Goal: Navigation & Orientation: Find specific page/section

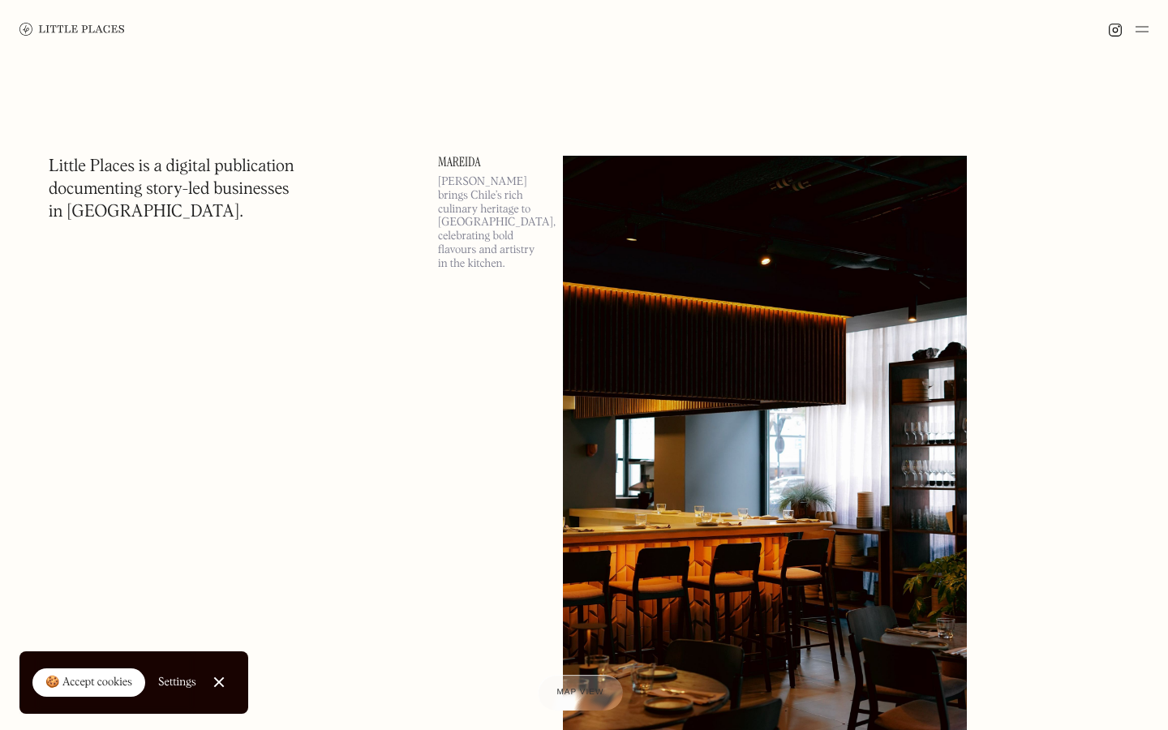
click at [69, 686] on div "🍪 Accept cookies" at bounding box center [88, 683] width 87 height 16
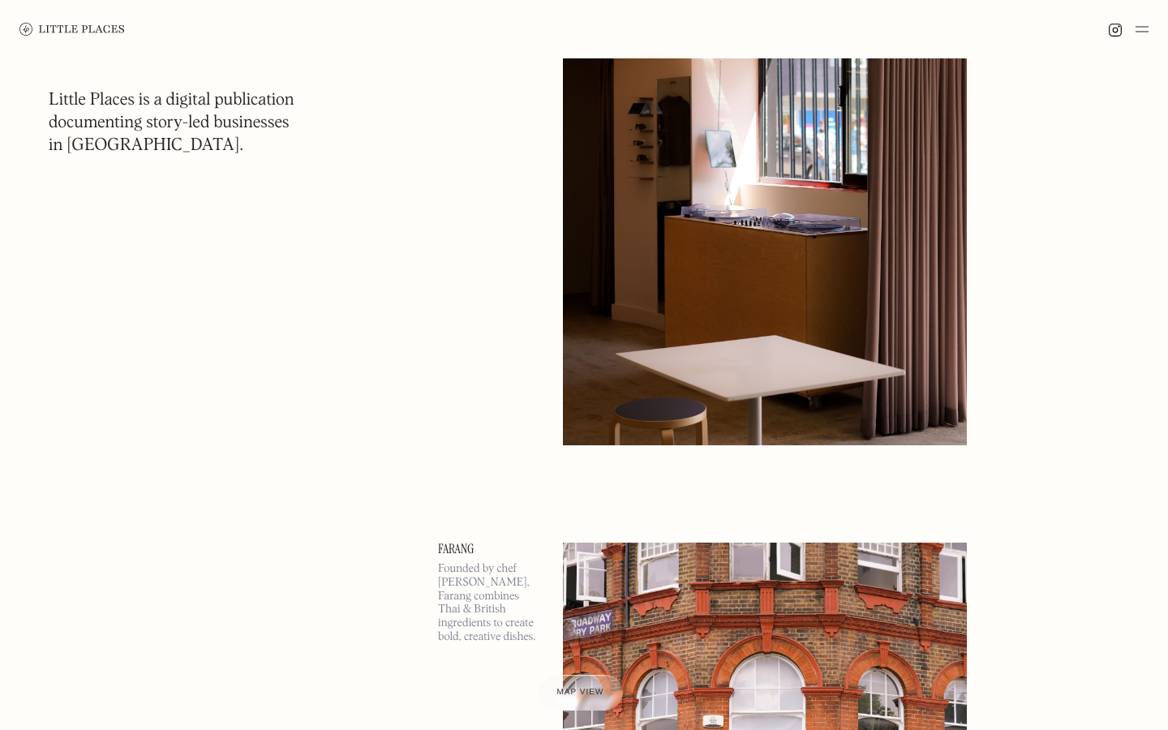
scroll to position [2780, 0]
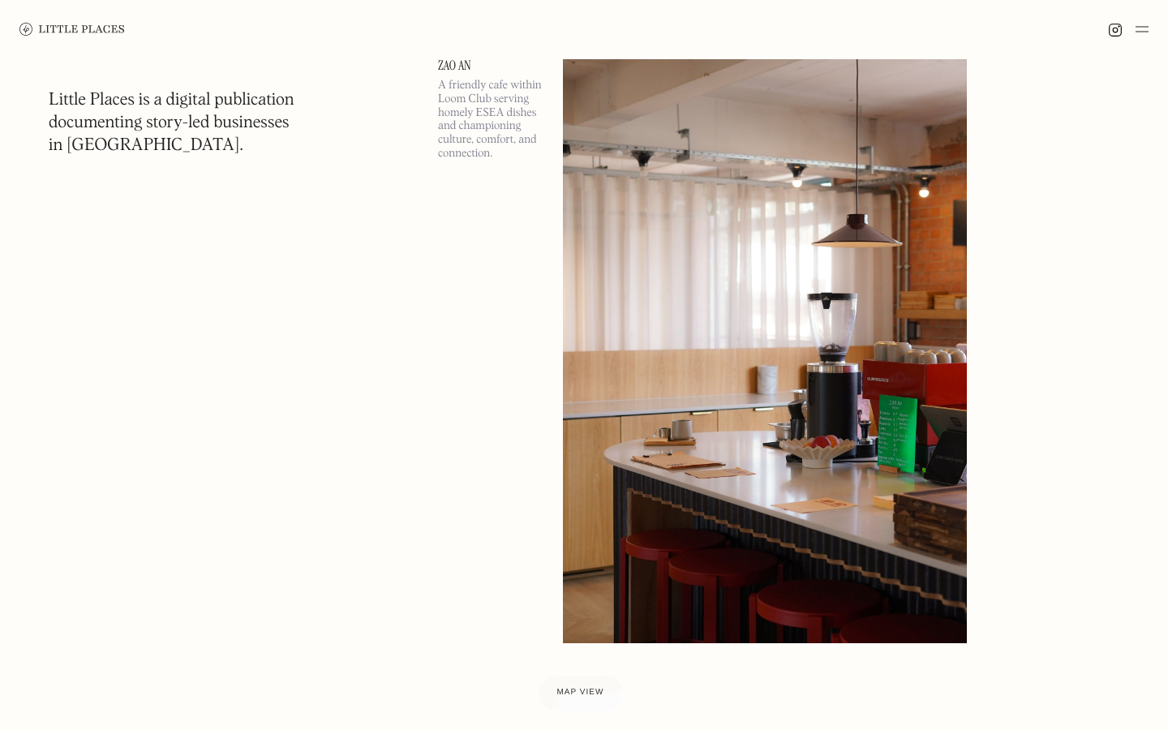
scroll to position [787, 0]
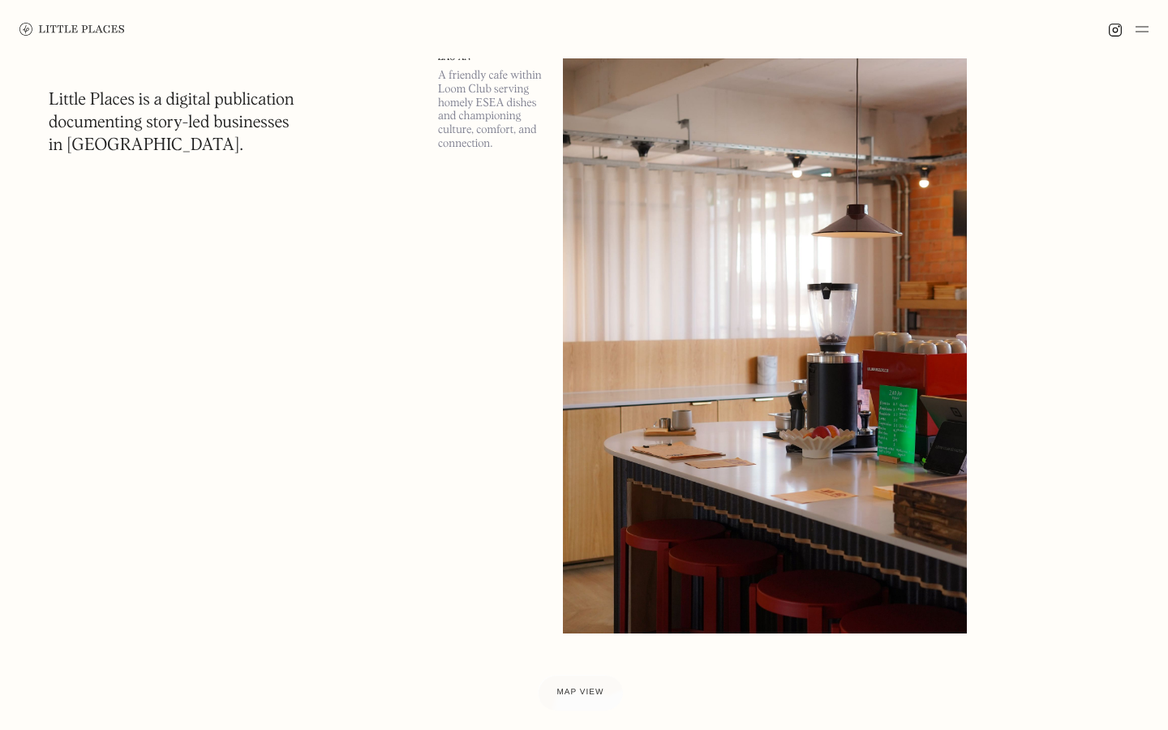
click at [743, 518] on img at bounding box center [765, 341] width 404 height 584
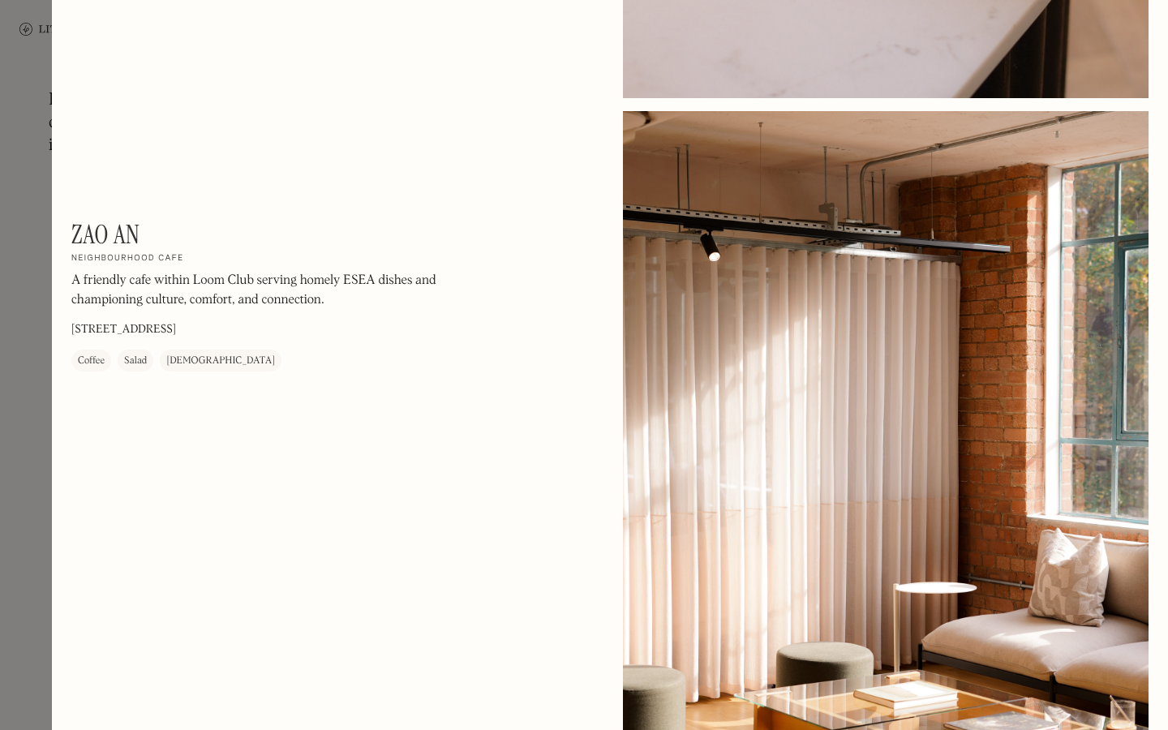
scroll to position [2396, 0]
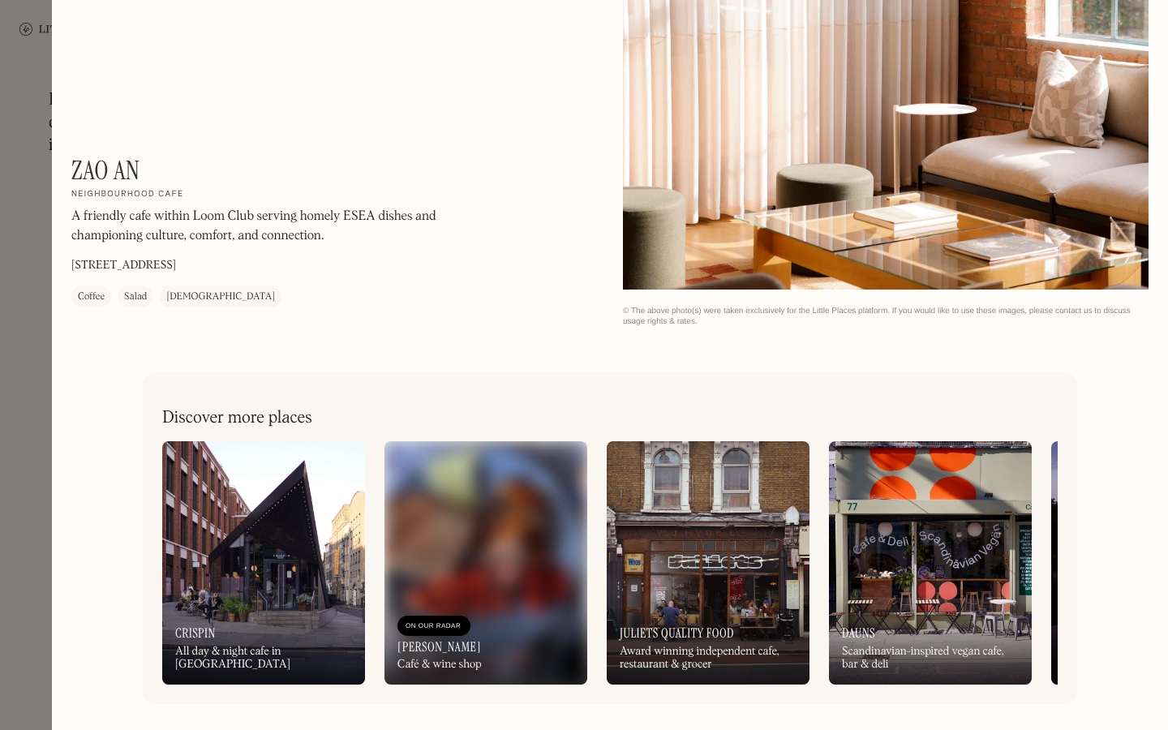
click at [17, 291] on div at bounding box center [584, 365] width 1168 height 730
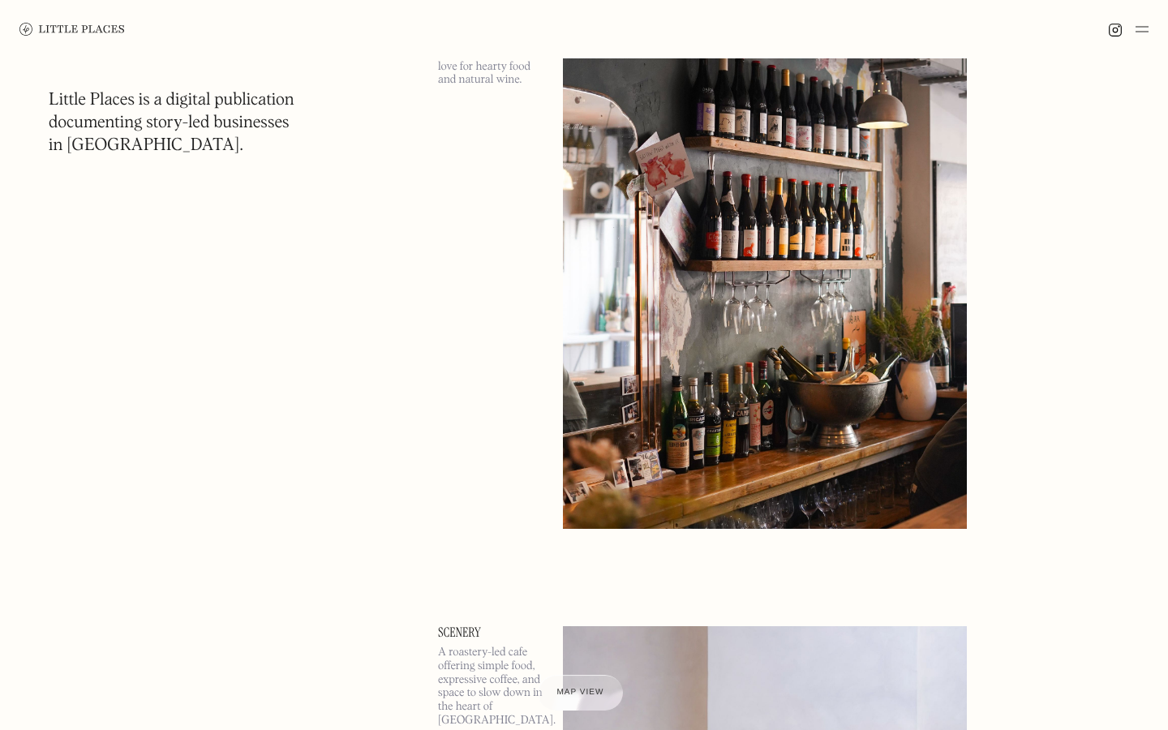
scroll to position [2345, 0]
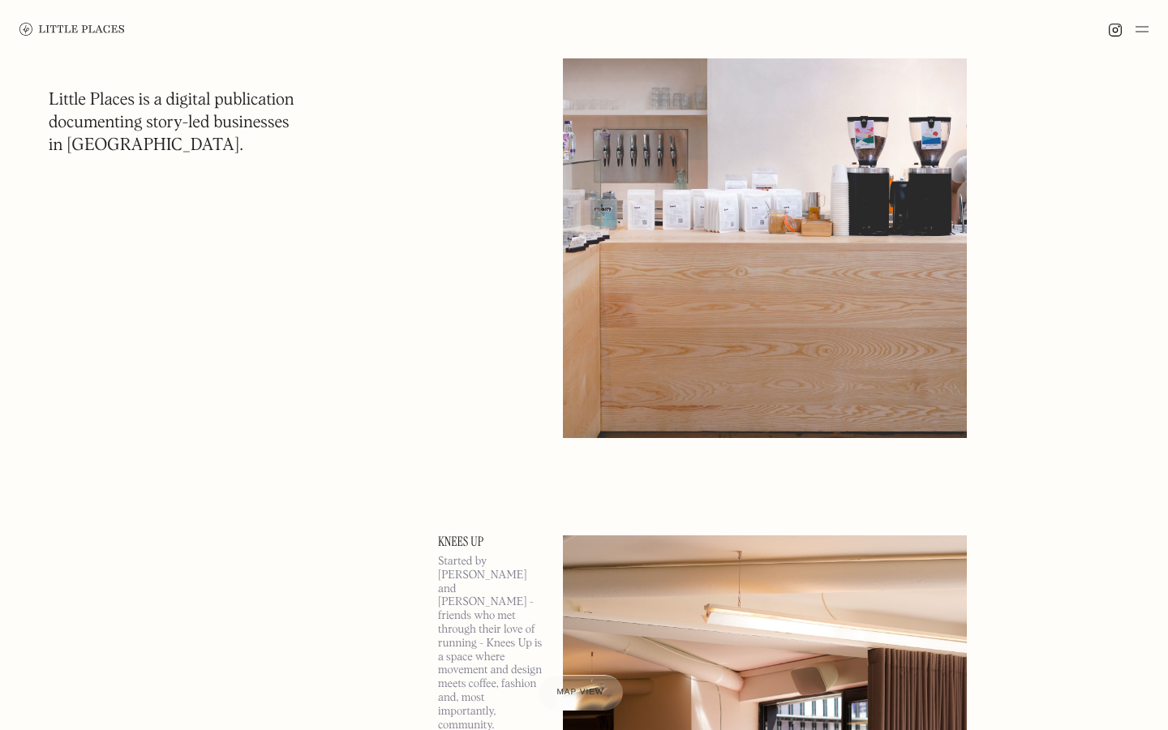
click at [807, 284] on img at bounding box center [765, 146] width 404 height 584
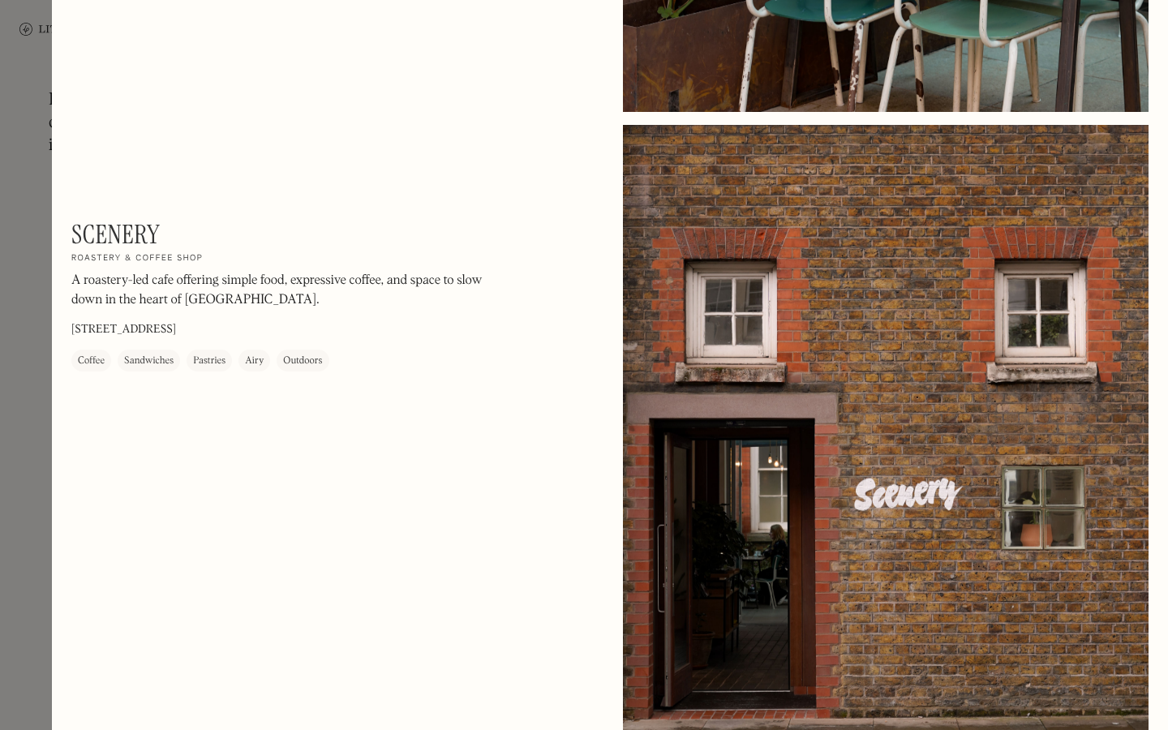
scroll to position [1726, 0]
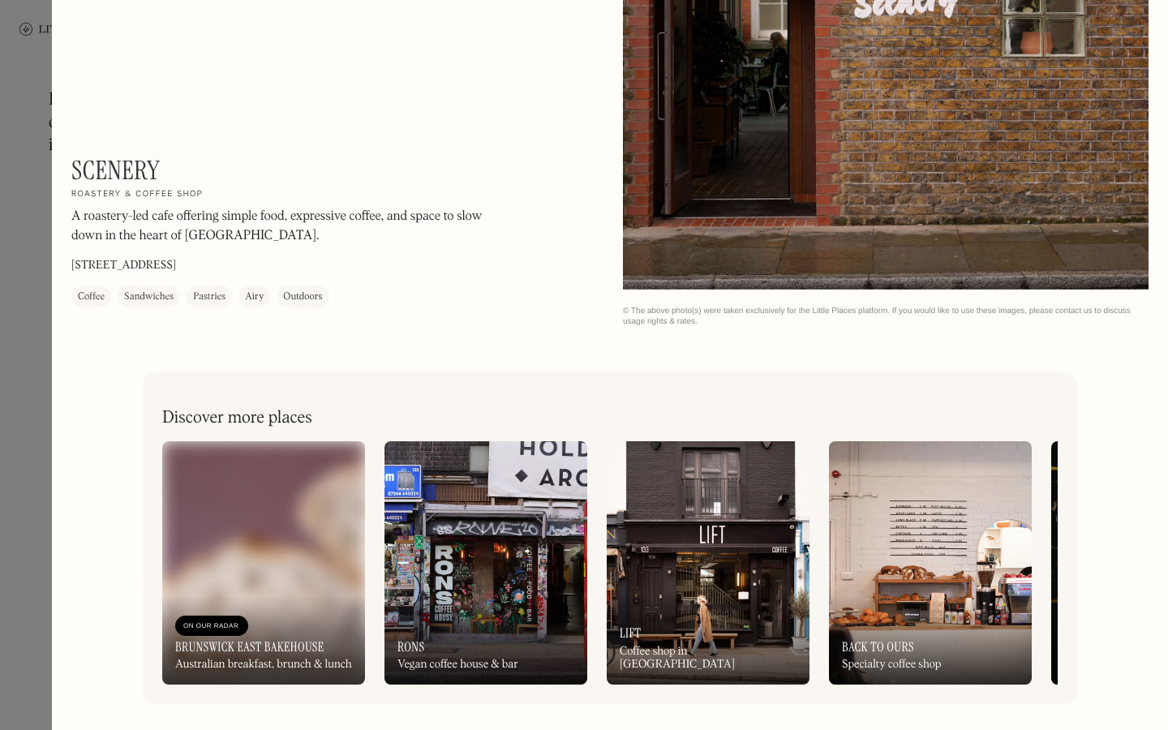
click at [28, 257] on div at bounding box center [584, 365] width 1168 height 730
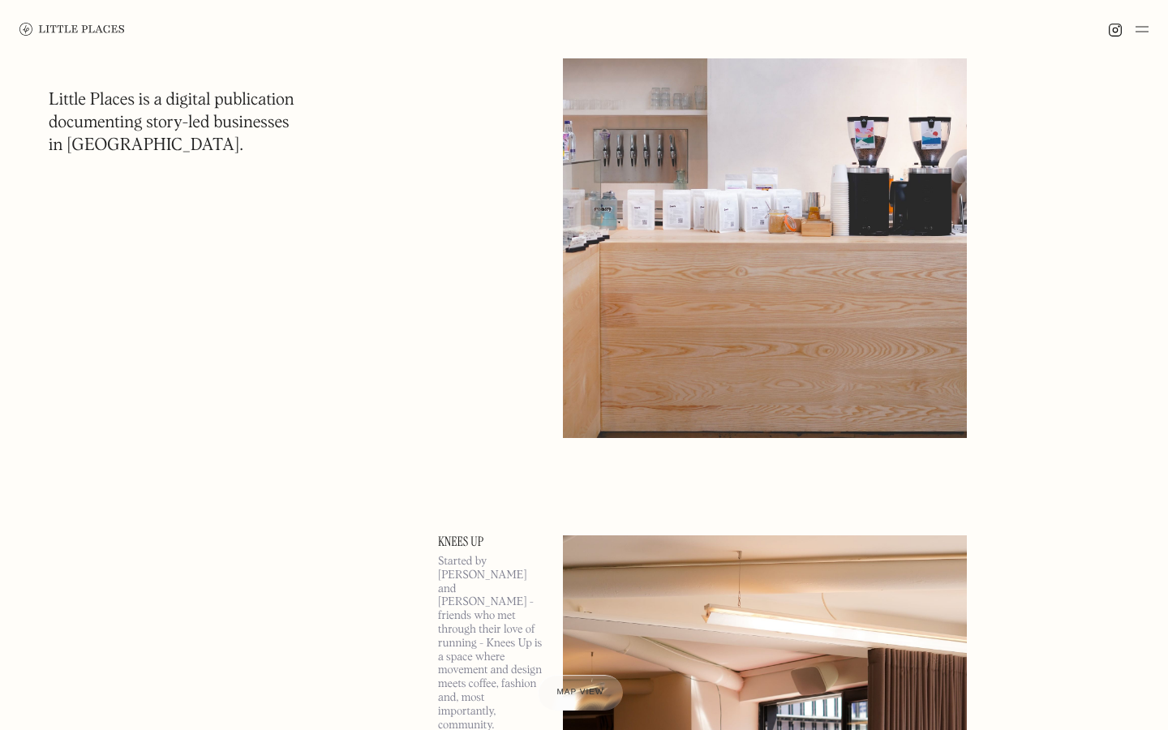
click at [1144, 31] on img at bounding box center [1141, 28] width 13 height 19
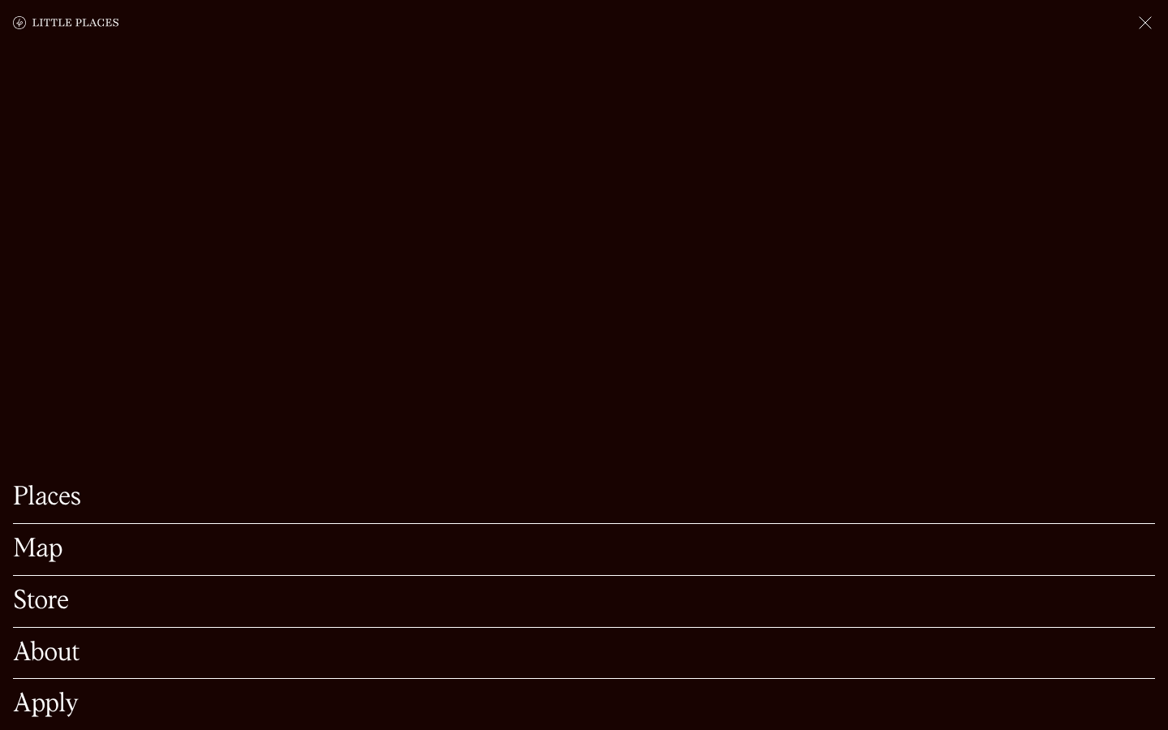
click at [208, 644] on link "About" at bounding box center [584, 653] width 1142 height 25
